Goal: Navigation & Orientation: Find specific page/section

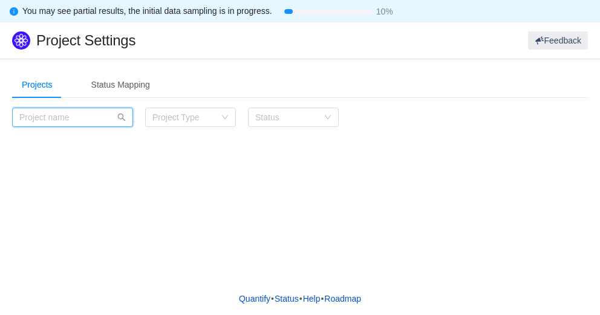
click at [103, 114] on input "text" at bounding box center [72, 117] width 121 height 19
click at [111, 117] on input "text" at bounding box center [72, 117] width 121 height 19
click at [122, 119] on icon "icon: search" at bounding box center [122, 118] width 8 height 8
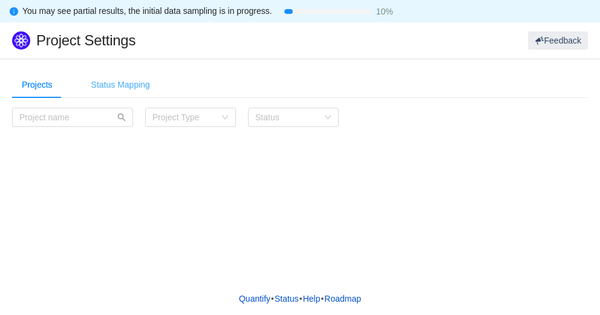
click at [116, 90] on div "Status Mapping" at bounding box center [121, 84] width 78 height 27
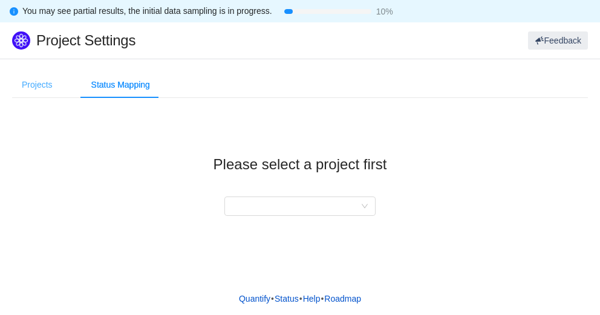
click at [33, 87] on div "Projects" at bounding box center [37, 84] width 50 height 27
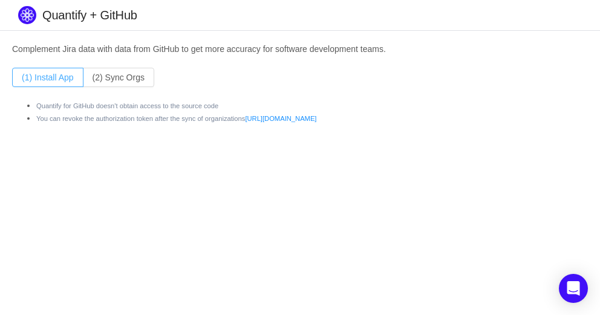
click at [35, 77] on button "(1) Install App" at bounding box center [47, 77] width 71 height 19
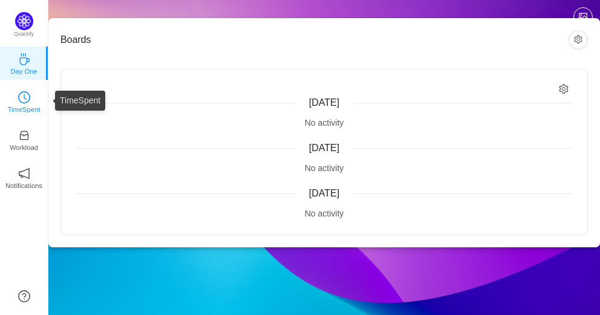
click at [33, 107] on p "TimeSpent" at bounding box center [24, 109] width 33 height 11
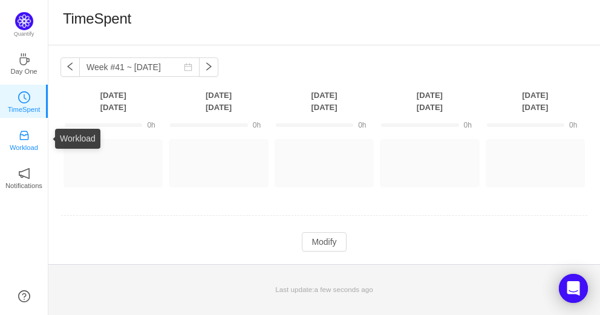
click at [28, 137] on icon "icon: inbox" at bounding box center [24, 136] width 12 height 12
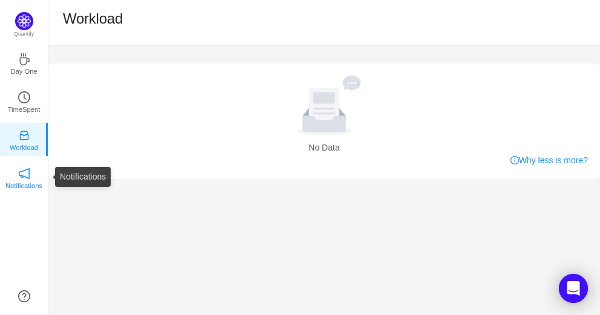
click at [27, 177] on icon "icon: notification" at bounding box center [24, 174] width 12 height 12
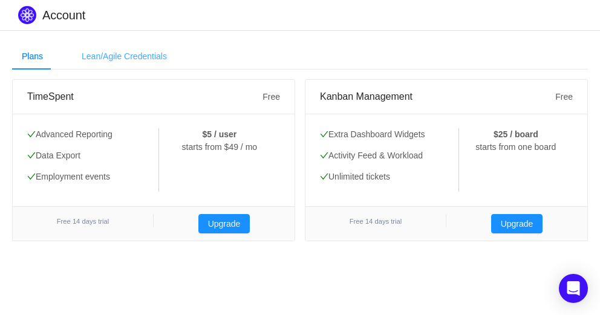
click at [115, 64] on div "Lean/Agile Credentials" at bounding box center [124, 56] width 105 height 27
